Goal: Task Accomplishment & Management: Use online tool/utility

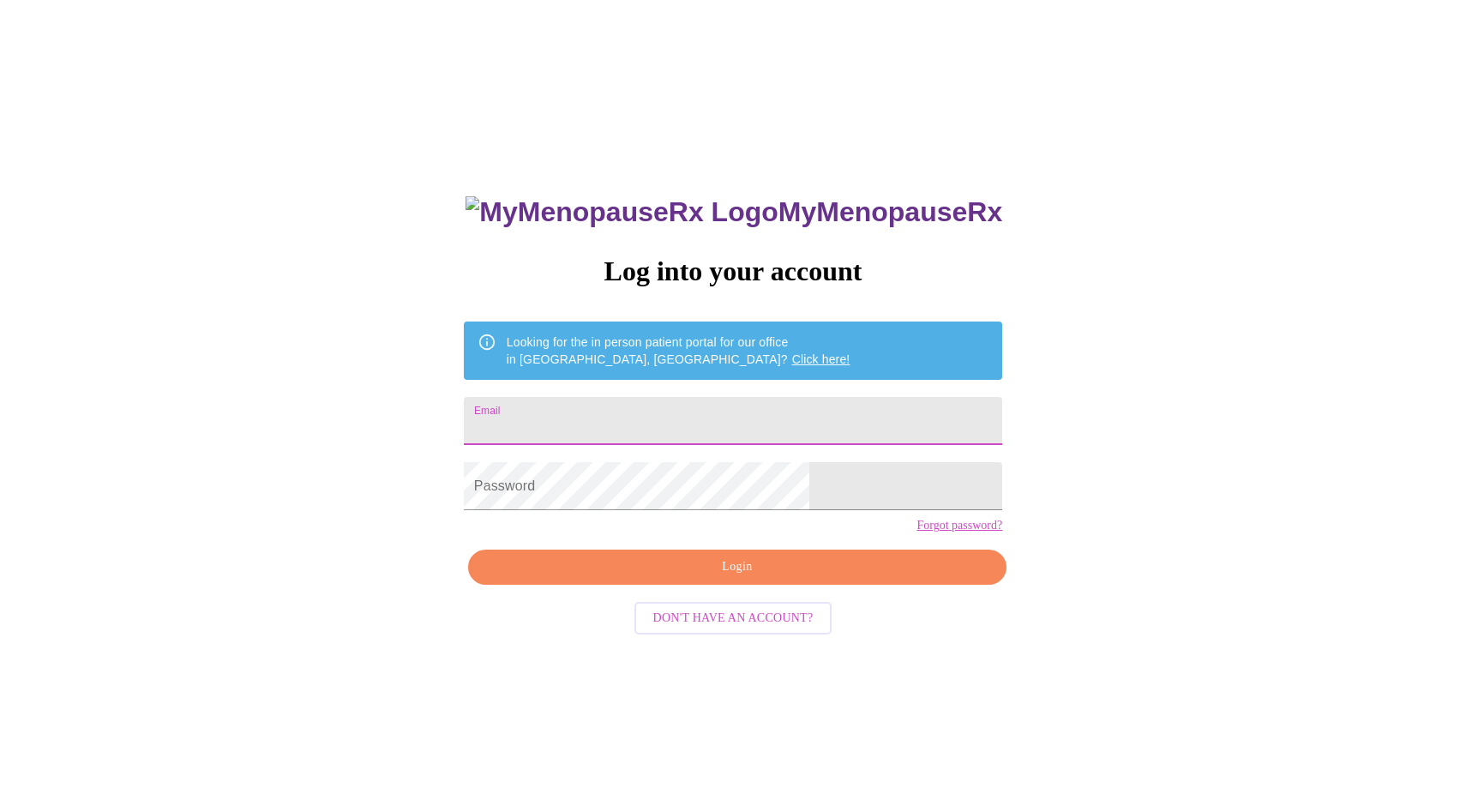
click at [641, 410] on input "Email" at bounding box center [733, 421] width 538 height 48
type input "[EMAIL_ADDRESS][DOMAIN_NAME]"
click at [680, 578] on span "Login" at bounding box center [737, 567] width 499 height 21
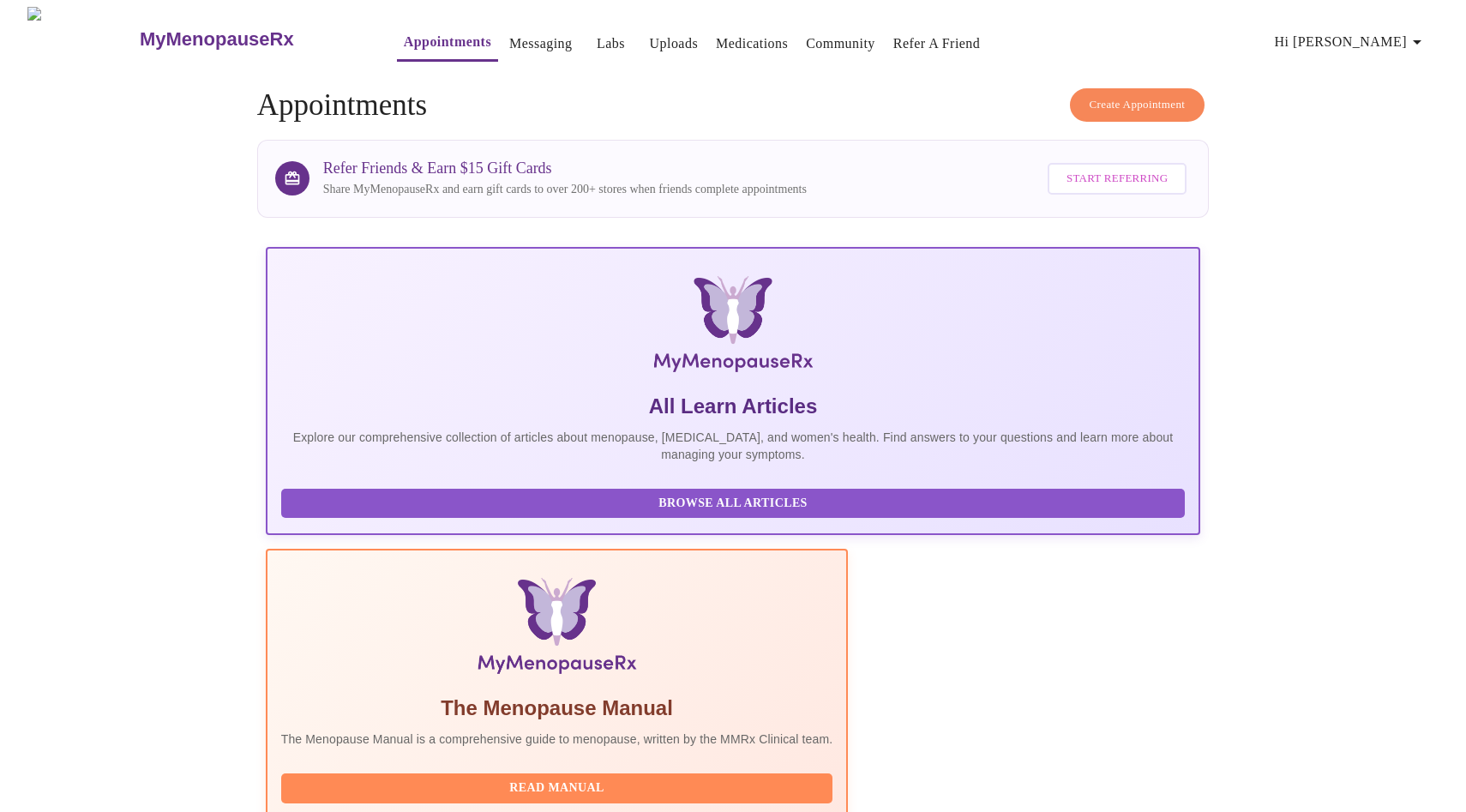
click at [650, 37] on link "Uploads" at bounding box center [673, 43] width 49 height 24
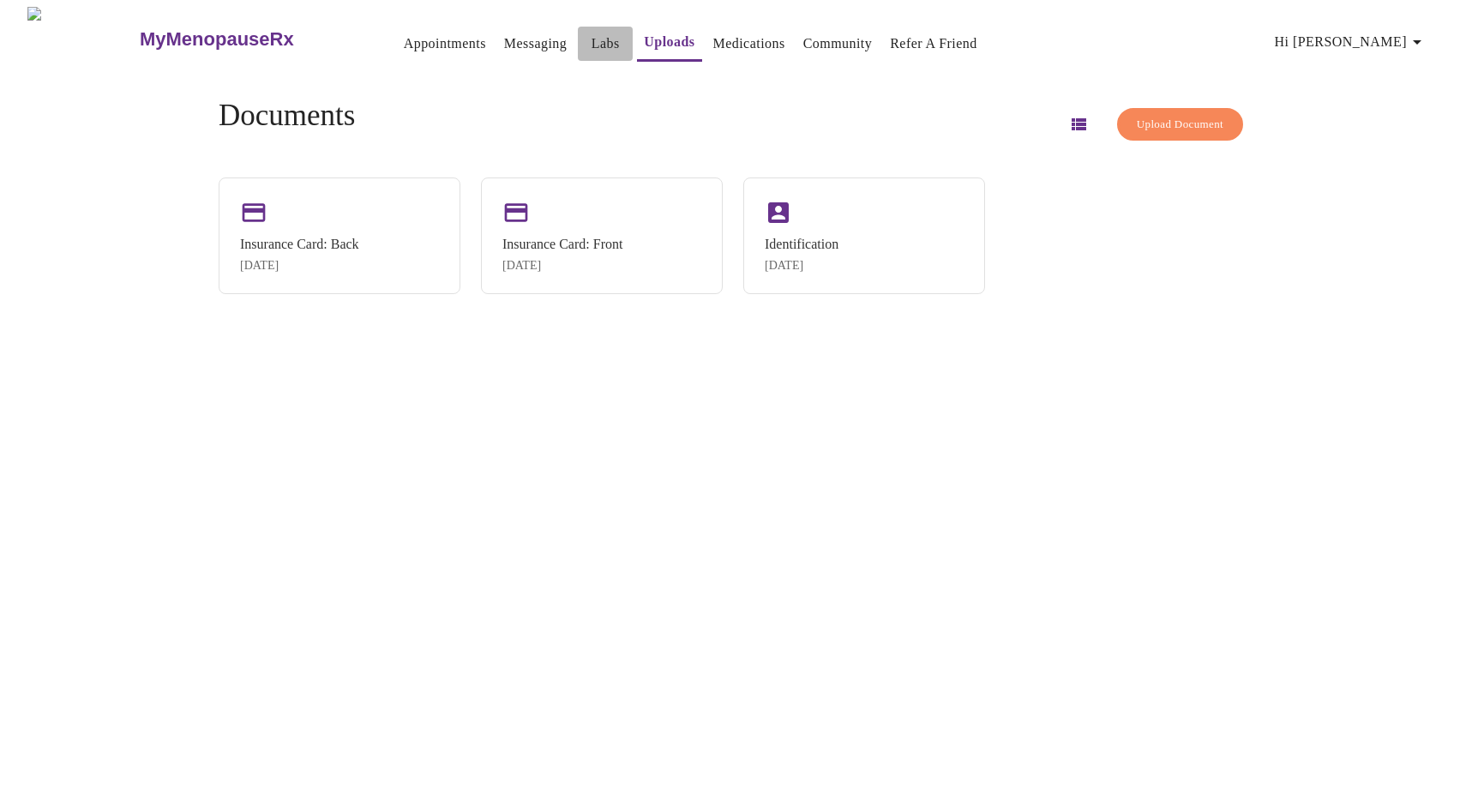
click at [591, 37] on link "Labs" at bounding box center [605, 43] width 28 height 24
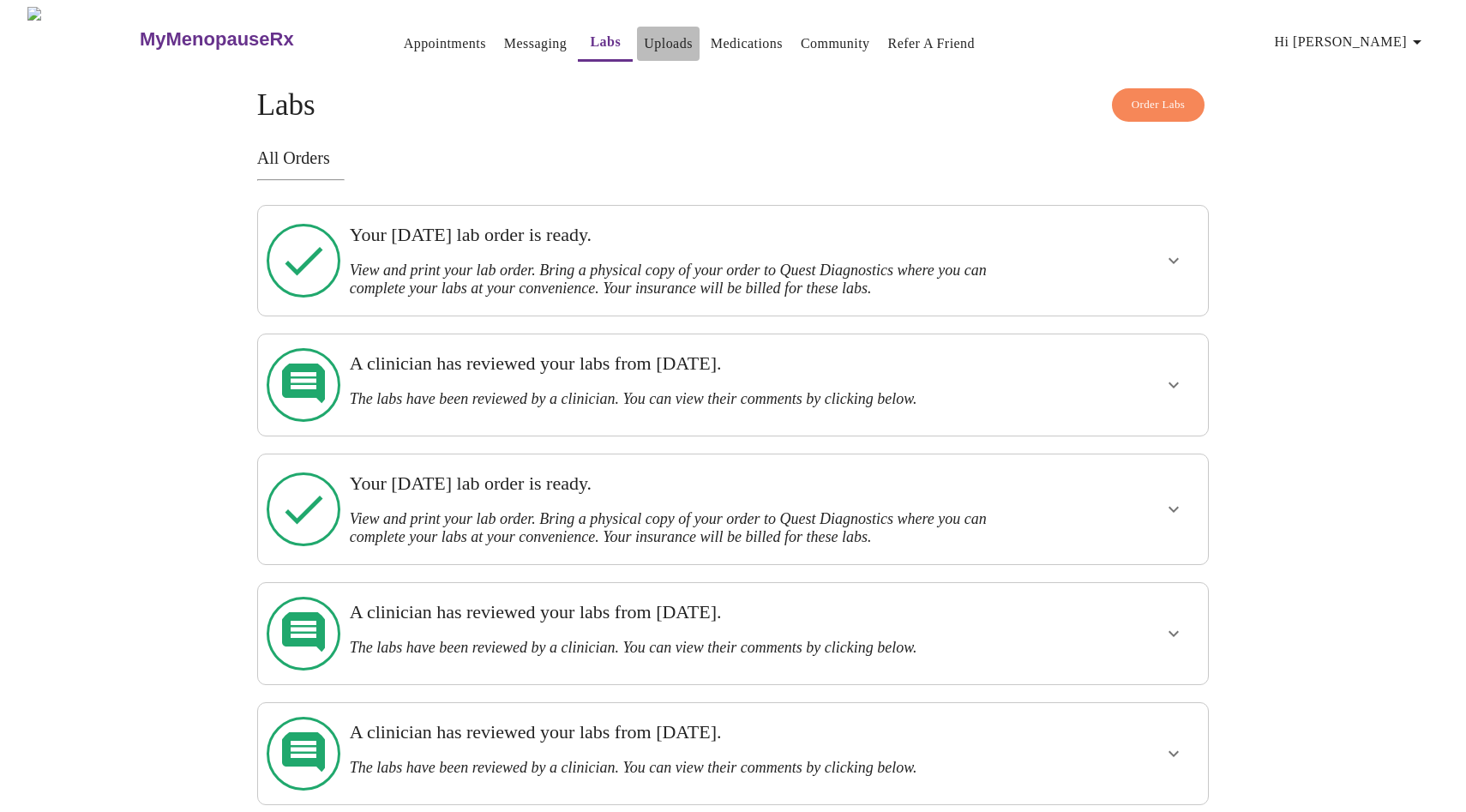
click at [643, 37] on link "Uploads" at bounding box center [667, 43] width 49 height 24
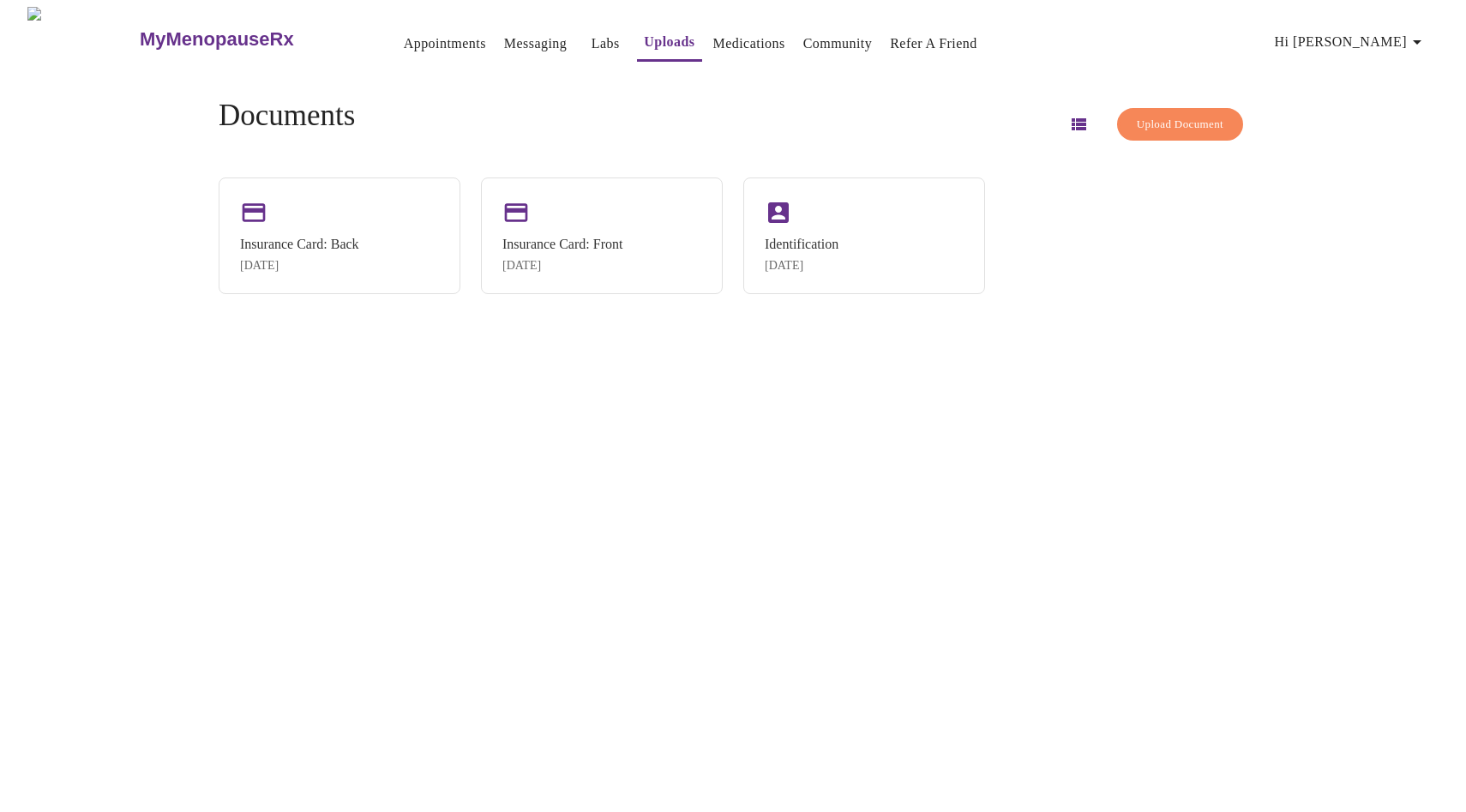
click at [1144, 117] on span "Upload Document" at bounding box center [1180, 124] width 86 height 19
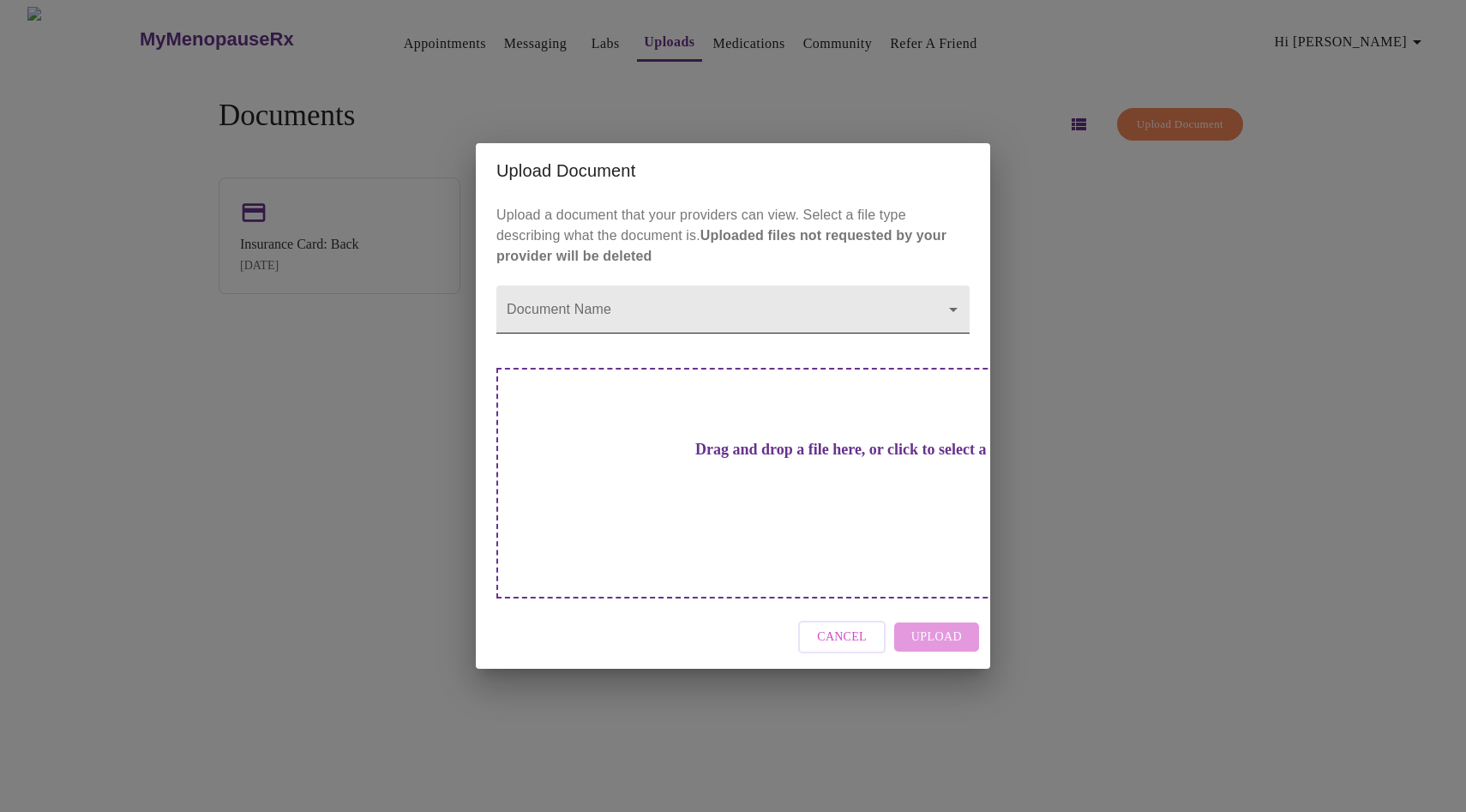
click at [770, 346] on body "MyMenopauseRx Appointments Messaging Labs Uploads Medications Community Refer a…" at bounding box center [733, 413] width 1452 height 812
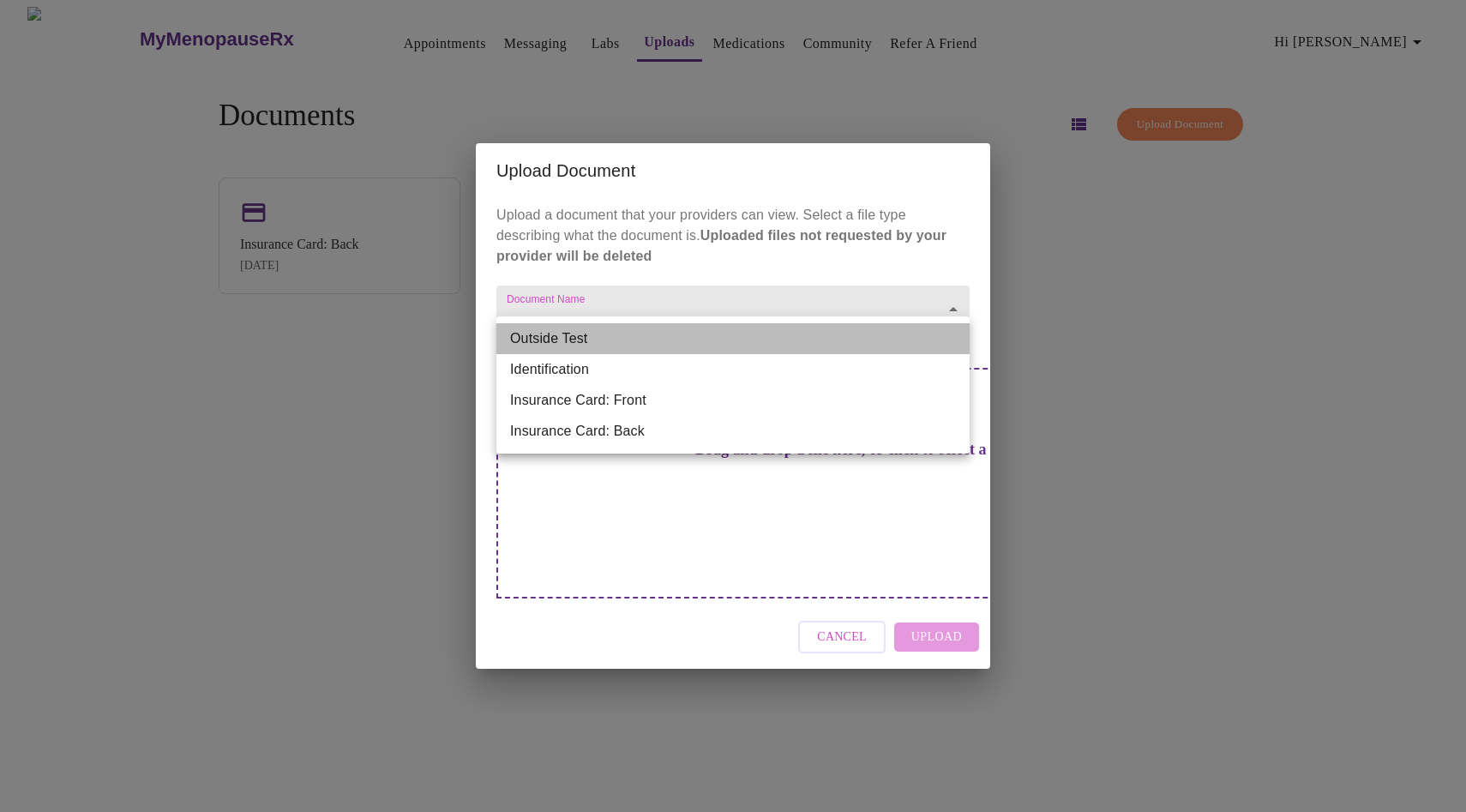
click at [763, 333] on li "Outside Test" at bounding box center [733, 338] width 473 height 31
type input "Outside Test"
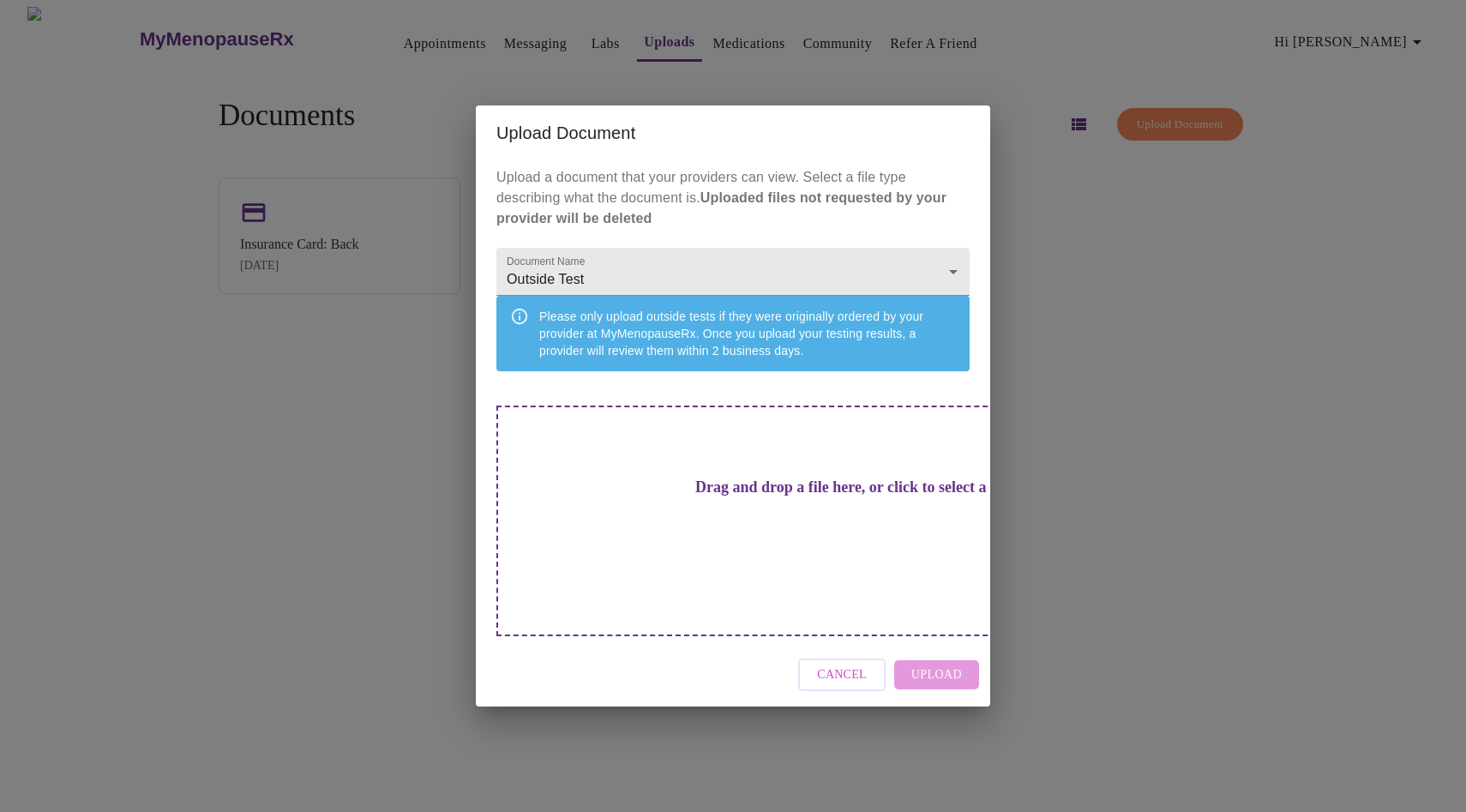
click at [723, 496] on h3 "Drag and drop a file here, or click to select a file" at bounding box center [853, 487] width 473 height 18
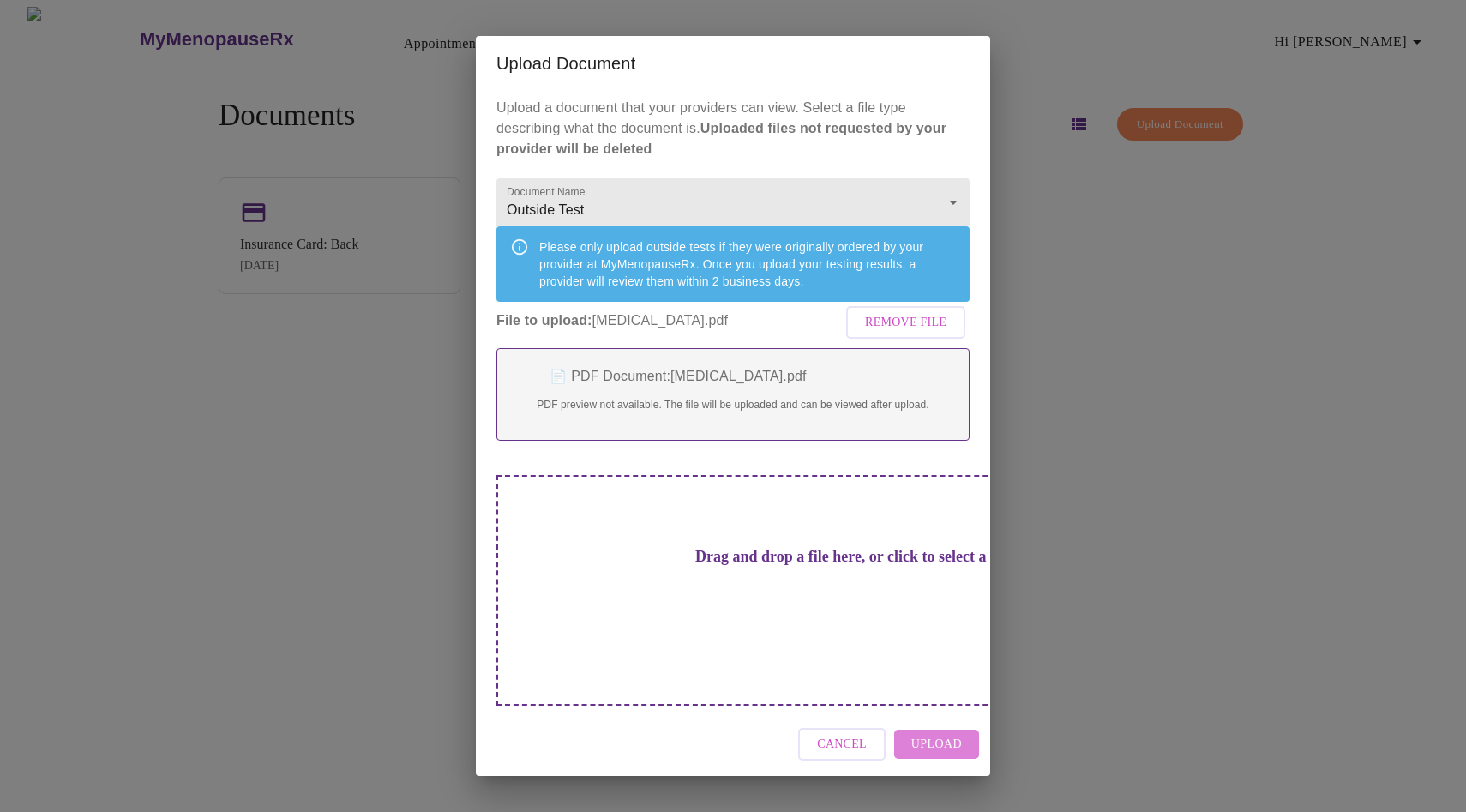
click at [936, 733] on span "Upload" at bounding box center [936, 744] width 50 height 21
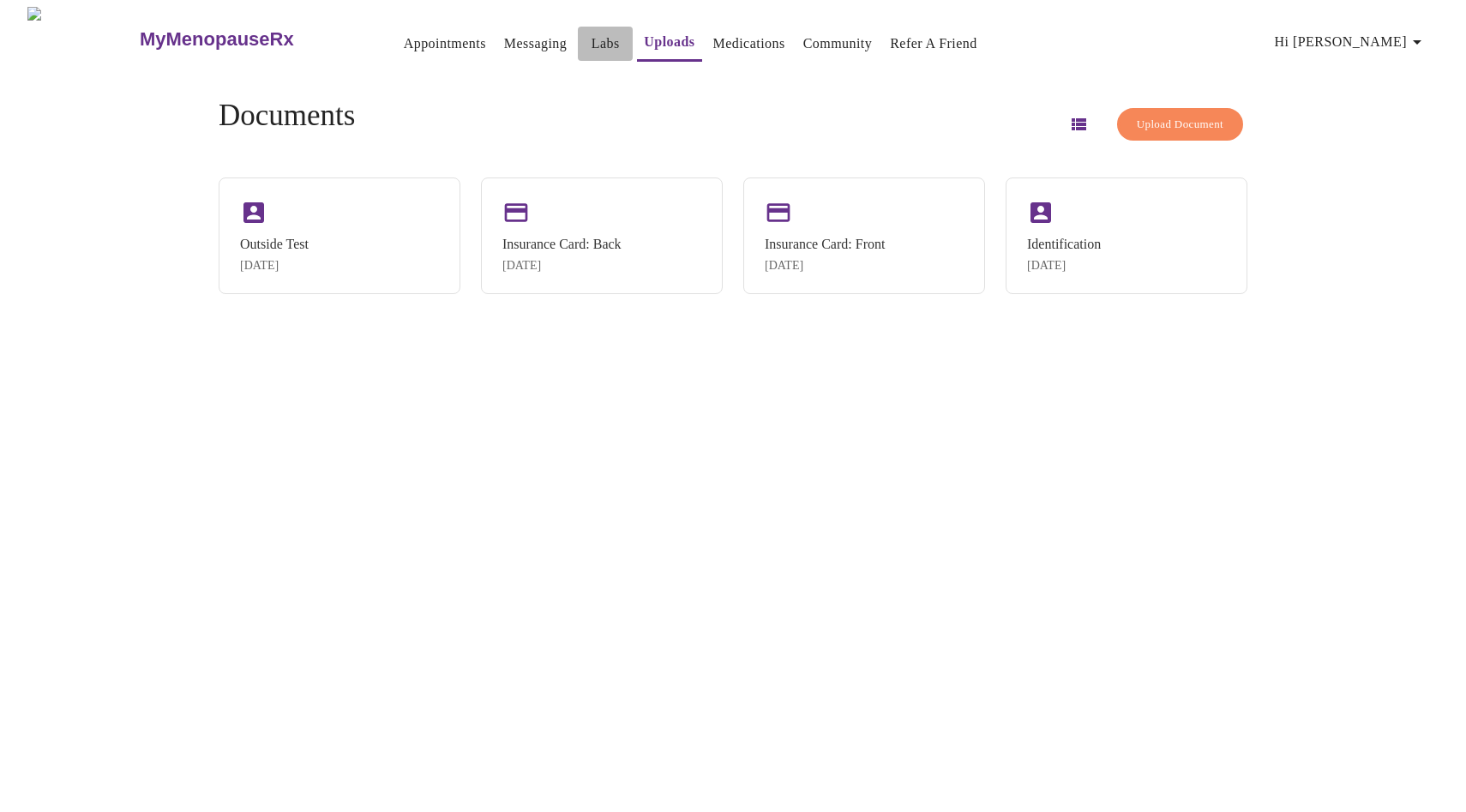
click at [591, 37] on link "Labs" at bounding box center [605, 43] width 28 height 24
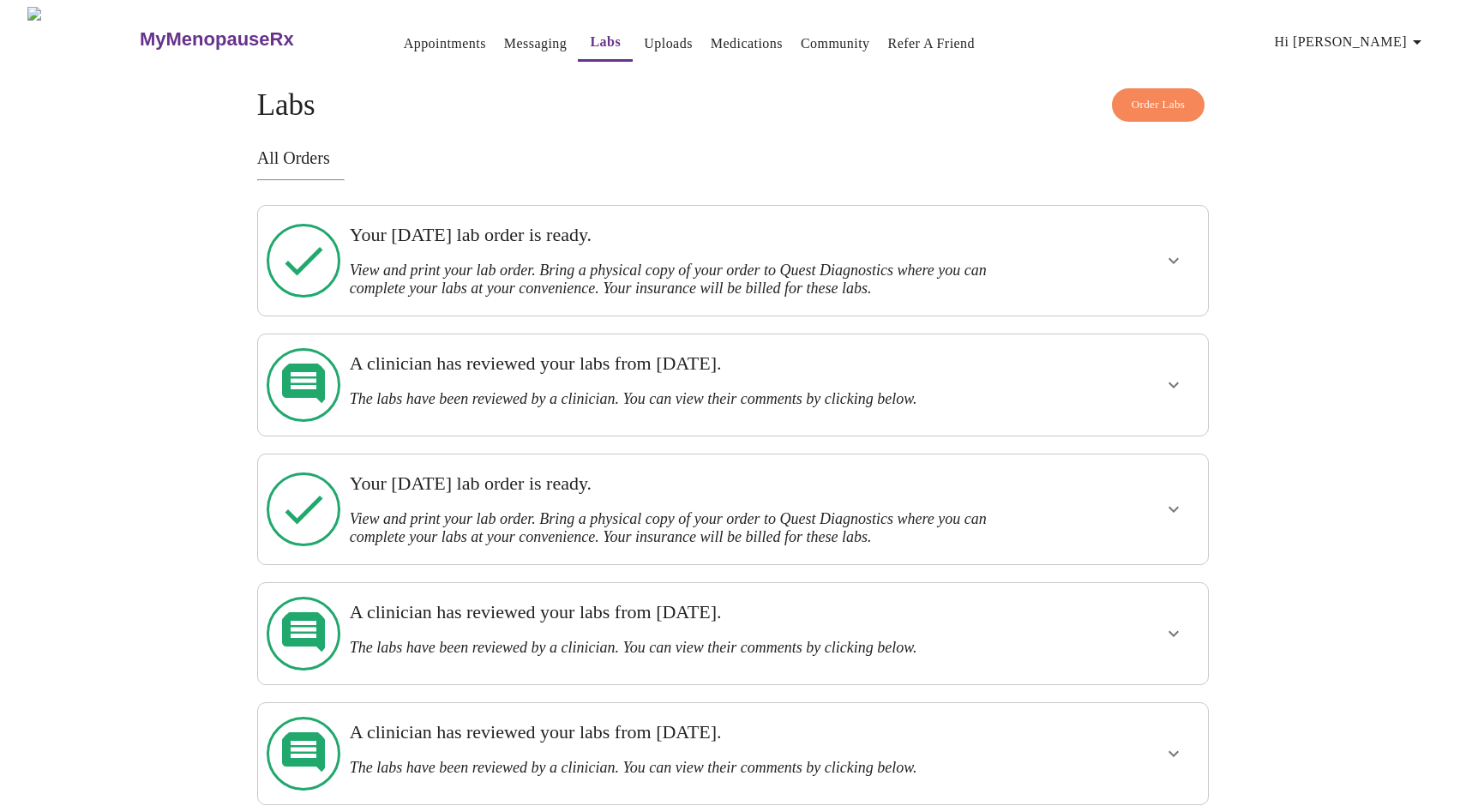
click at [537, 261] on h3 "View and print your lab order. Bring a physical copy of your order to Quest Dia…" at bounding box center [687, 279] width 674 height 36
click at [1171, 253] on icon "show more" at bounding box center [1173, 260] width 20 height 20
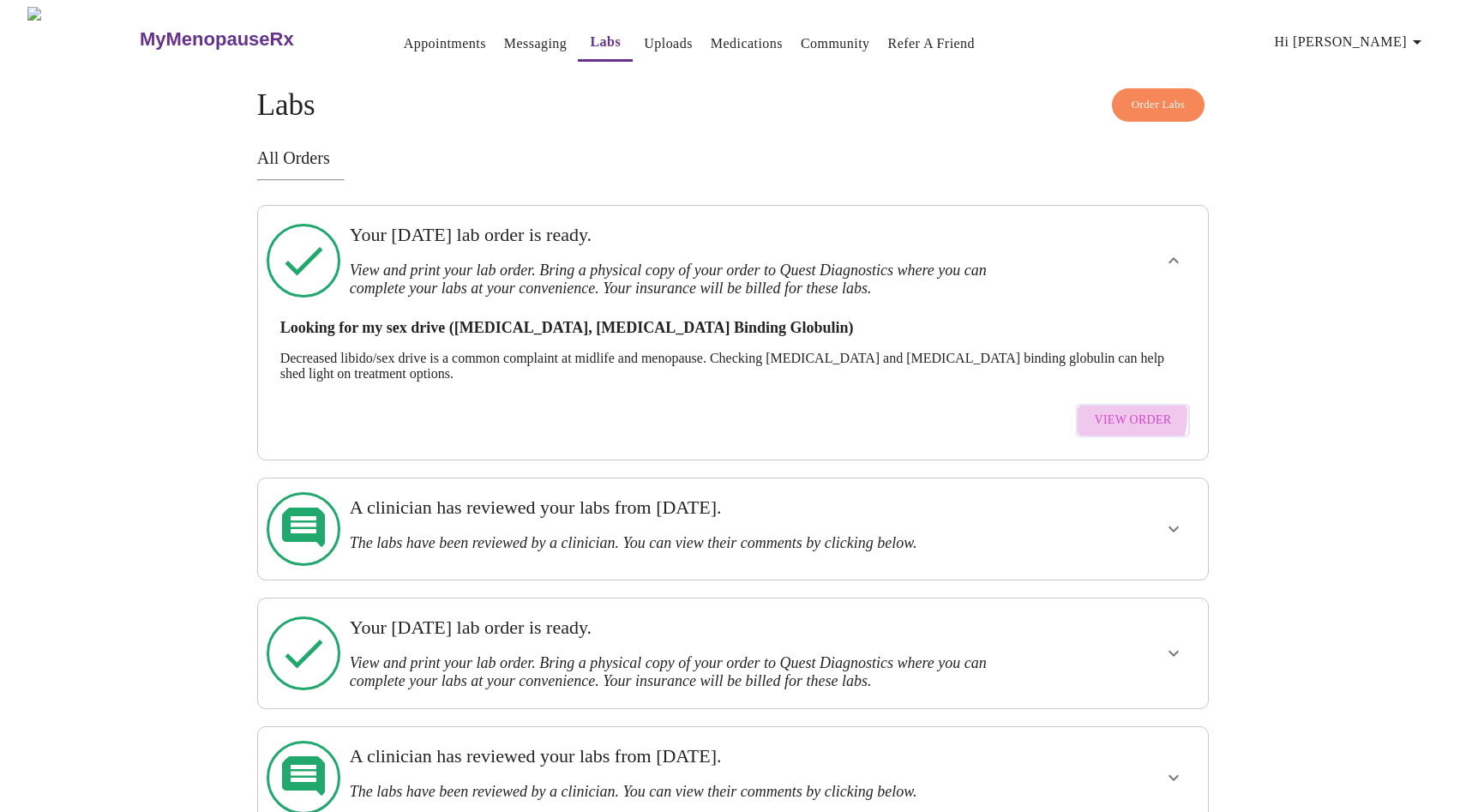
click at [1113, 410] on span "View Order" at bounding box center [1132, 420] width 77 height 21
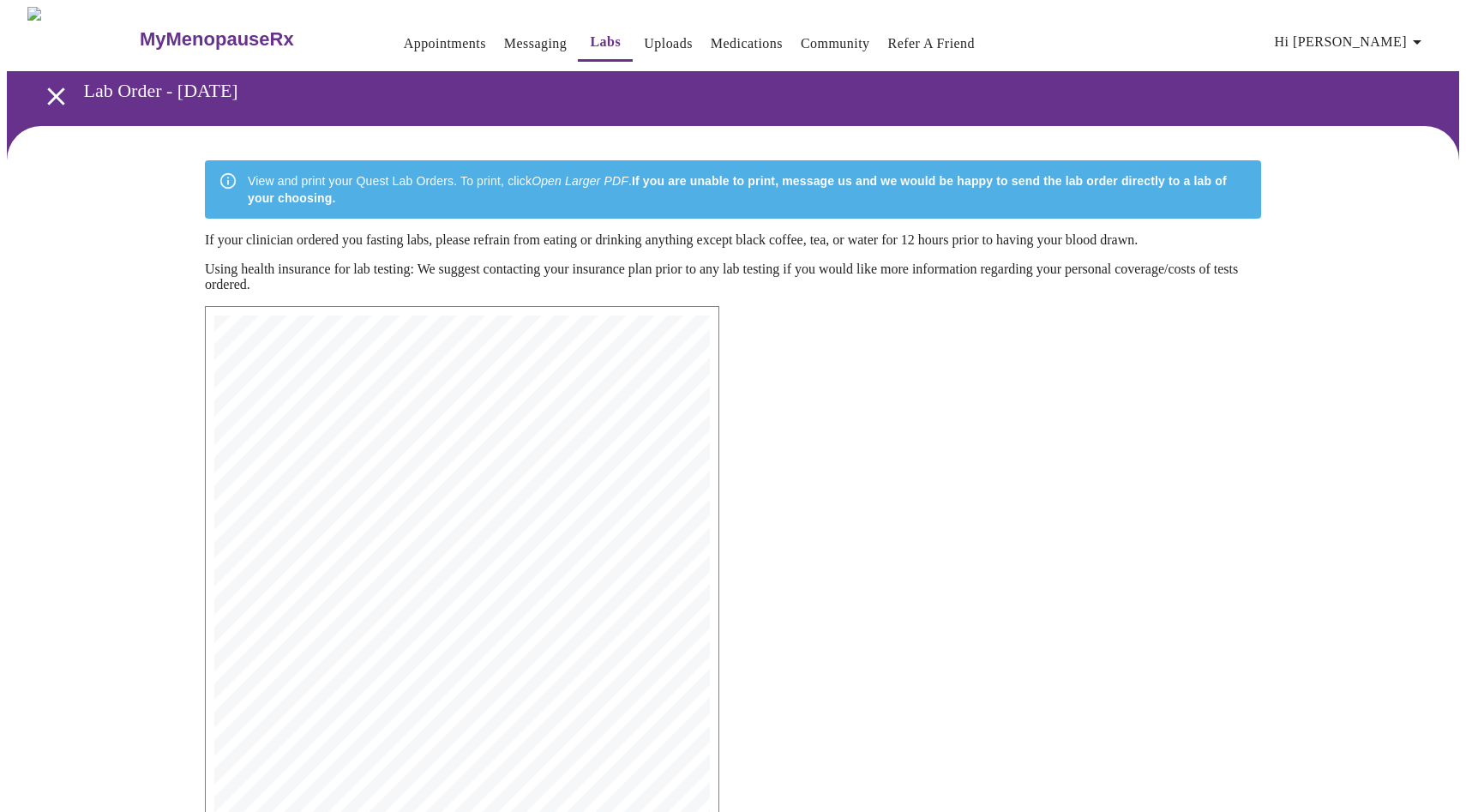
scroll to position [4, 0]
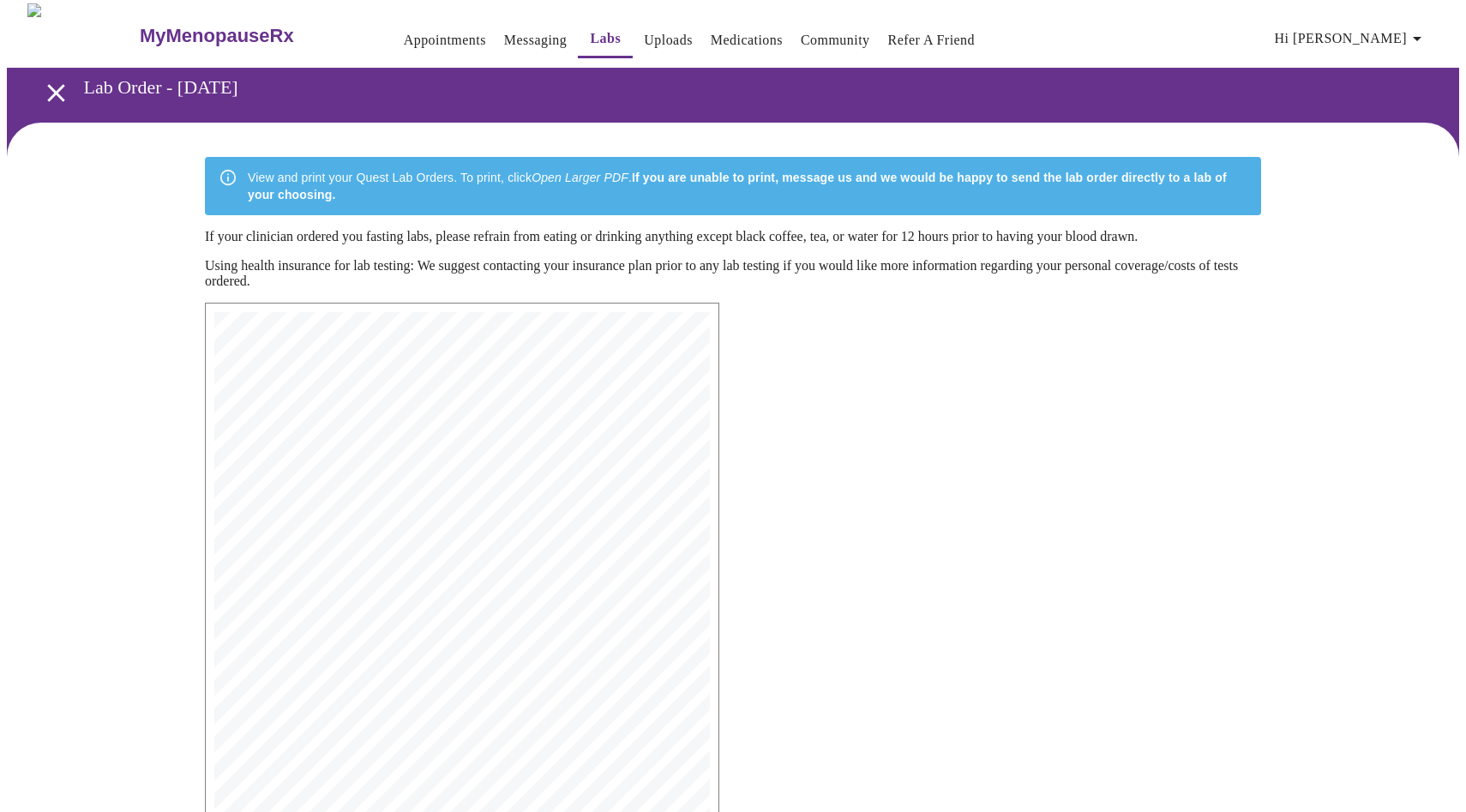
click at [381, 456] on span "Patient Information:" at bounding box center [323, 455] width 124 height 11
